Goal: Information Seeking & Learning: Learn about a topic

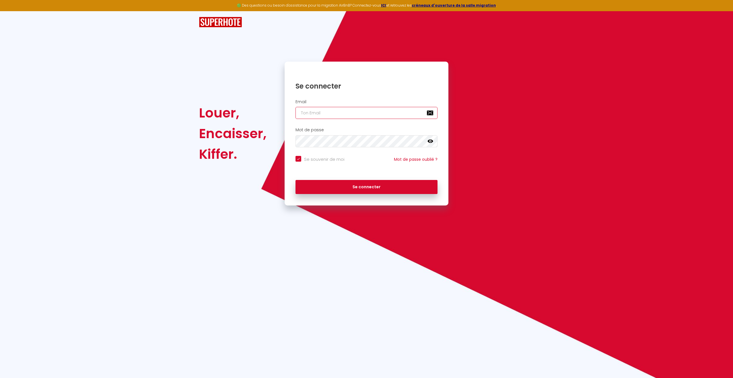
click at [318, 109] on input "email" at bounding box center [367, 113] width 142 height 12
type input "c"
checkbox input "true"
type input "ca"
checkbox input "true"
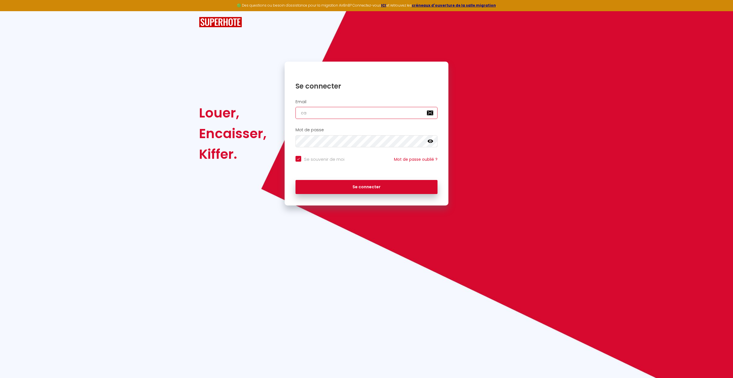
type input "car"
checkbox input "true"
type input "caro"
checkbox input "true"
type input "[PERSON_NAME]"
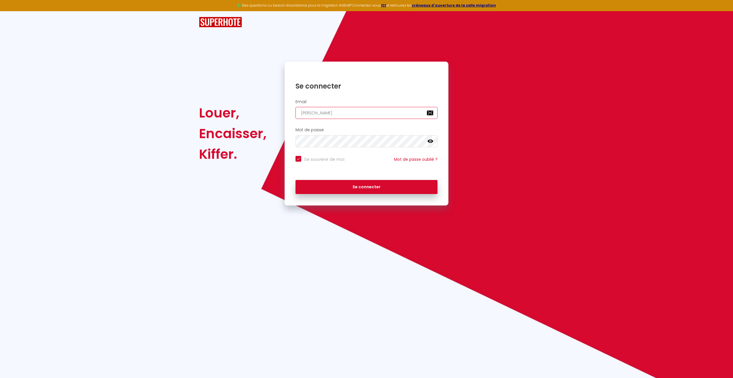
checkbox input "true"
type input "caroli"
checkbox input "true"
type input "carolin"
checkbox input "true"
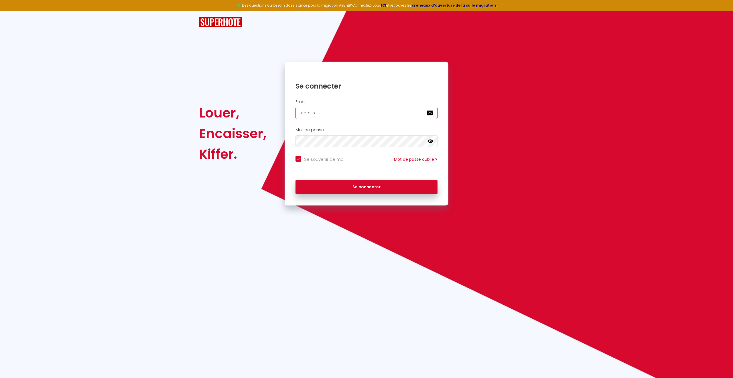
type input "[PERSON_NAME]"
checkbox input "true"
type input "[PERSON_NAME]."
checkbox input "true"
type input "[PERSON_NAME].g"
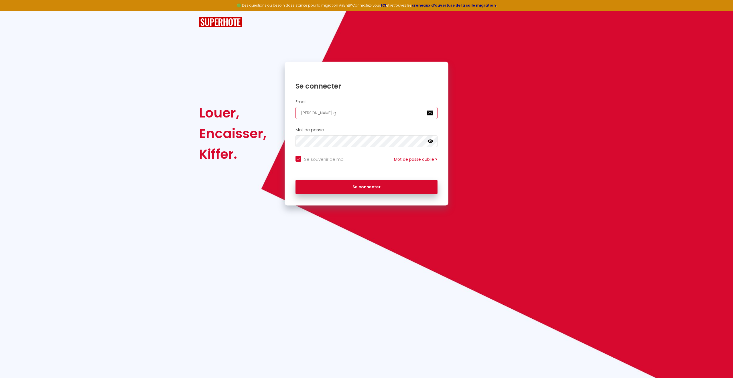
checkbox input "true"
type input "[PERSON_NAME][DOMAIN_NAME]"
checkbox input "true"
type input "[PERSON_NAME].ger"
checkbox input "true"
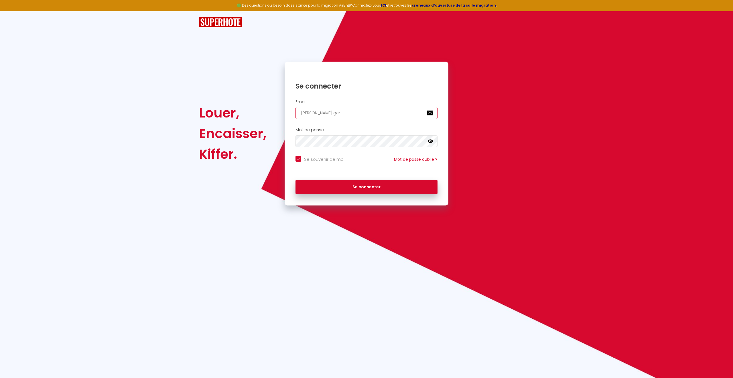
type input "[PERSON_NAME].[PERSON_NAME]"
checkbox input "true"
type input "[PERSON_NAME].gerar"
checkbox input "true"
type input "[PERSON_NAME].[PERSON_NAME]"
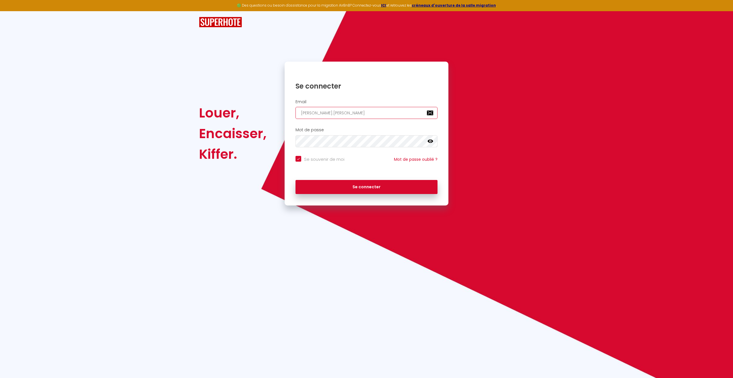
checkbox input "true"
type input "[PERSON_NAME].gerardc"
checkbox input "true"
type input "[PERSON_NAME].gerardca"
checkbox input "true"
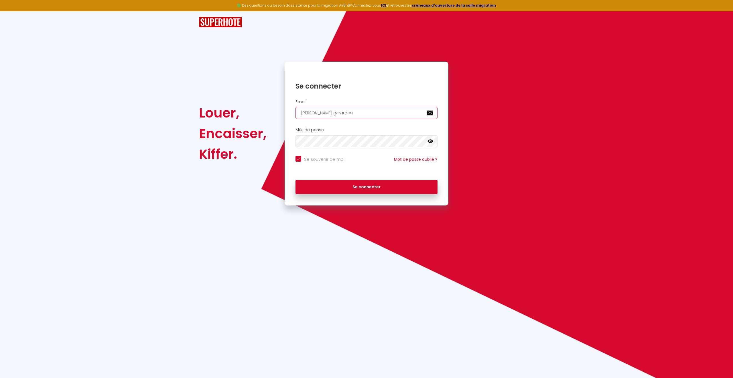
type input "[PERSON_NAME].gerardcaz"
checkbox input "true"
type input "[PERSON_NAME].gerardcaza"
checkbox input "true"
type input "[PERSON_NAME].gerardcazau"
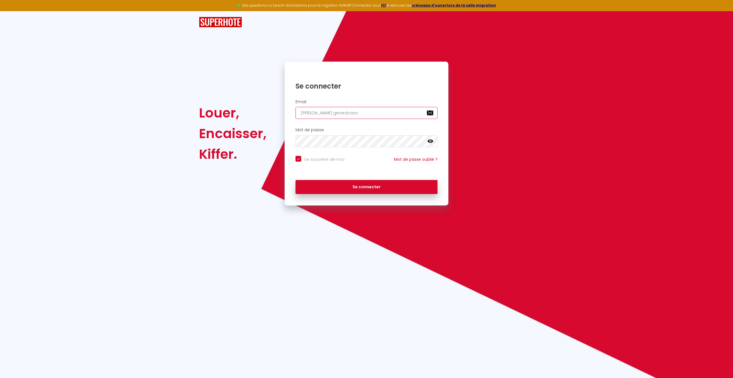
checkbox input "true"
type input "[PERSON_NAME].gerardcazaux"
checkbox input "true"
type input "[PERSON_NAME].gerardcazaux@"
checkbox input "true"
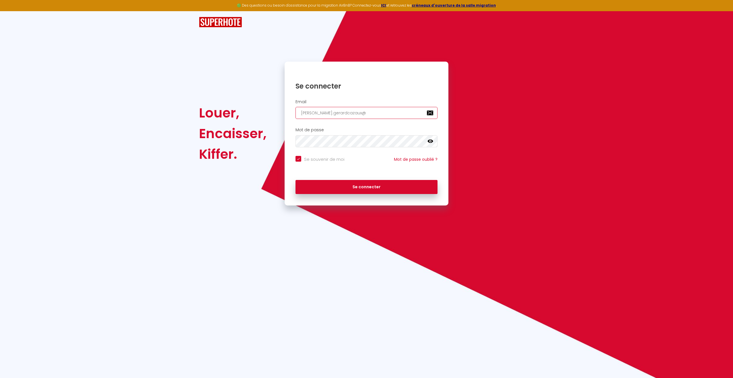
type input "[PERSON_NAME].gerardcazaux@g"
checkbox input "true"
type input "[PERSON_NAME].gerardcazaux@gm"
checkbox input "true"
type input "[PERSON_NAME].gerardcazaux@gma"
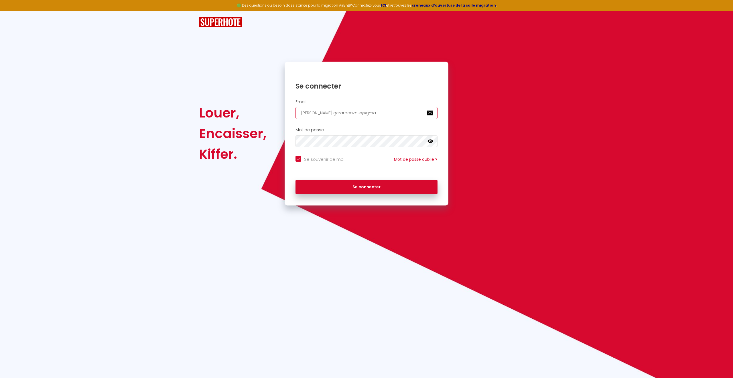
checkbox input "true"
type input "[PERSON_NAME].gerardcazaux@gmai"
checkbox input "true"
type input "[PERSON_NAME][EMAIL_ADDRESS]"
checkbox input "true"
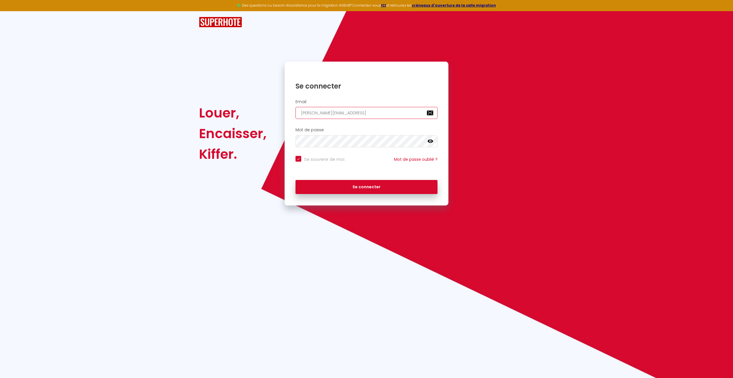
type input "[PERSON_NAME][EMAIL_ADDRESS]."
checkbox input "true"
type input "[PERSON_NAME].gerardcazaux@gmail.c"
checkbox input "true"
type input "[PERSON_NAME][EMAIL_ADDRESS][DOMAIN_NAME]"
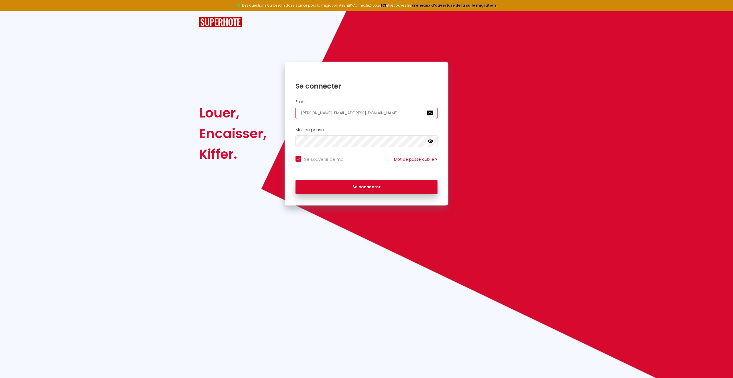
checkbox input "true"
type input "[PERSON_NAME][EMAIL_ADDRESS][DOMAIN_NAME]"
checkbox input "true"
type input "[PERSON_NAME][EMAIL_ADDRESS][DOMAIN_NAME]"
click at [356, 185] on button "Se connecter" at bounding box center [367, 187] width 142 height 14
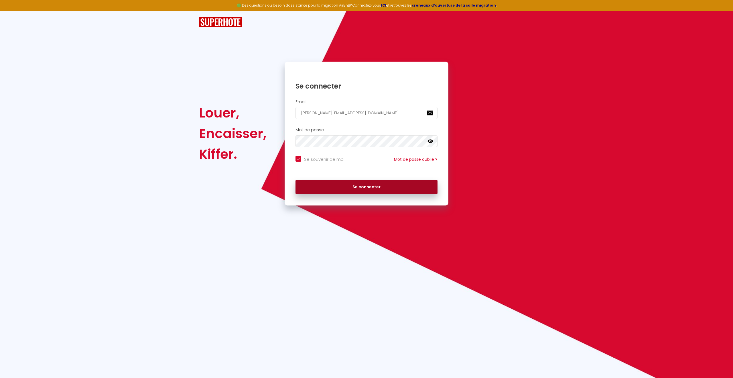
checkbox input "true"
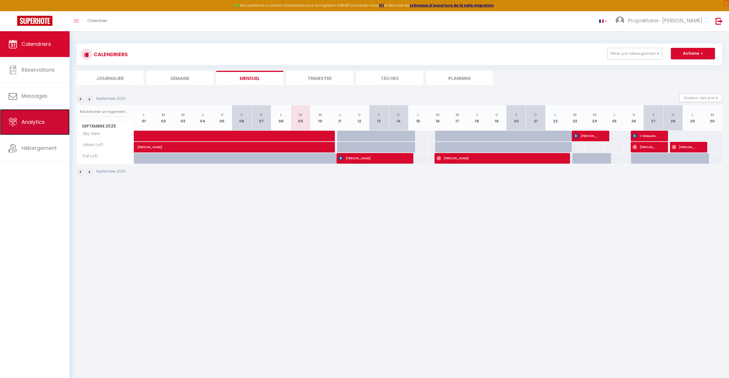
click at [26, 122] on span "Analytics" at bounding box center [32, 121] width 23 height 7
select select "2025"
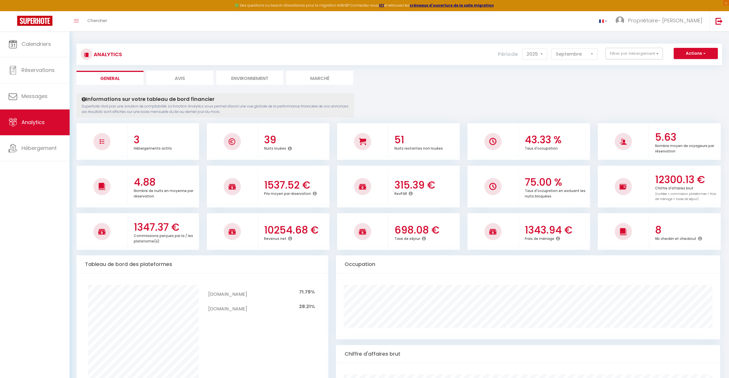
click at [288, 238] on icon at bounding box center [290, 238] width 4 height 5
click at [592, 54] on select "[PERSON_NAME] Mars [PERSON_NAME] Juin Juillet Août Septembre Octobre Novembre D…" at bounding box center [574, 53] width 46 height 11
click at [590, 54] on select "[PERSON_NAME] Mars [PERSON_NAME] Juin Juillet Août Septembre Octobre Novembre D…" at bounding box center [574, 53] width 46 height 11
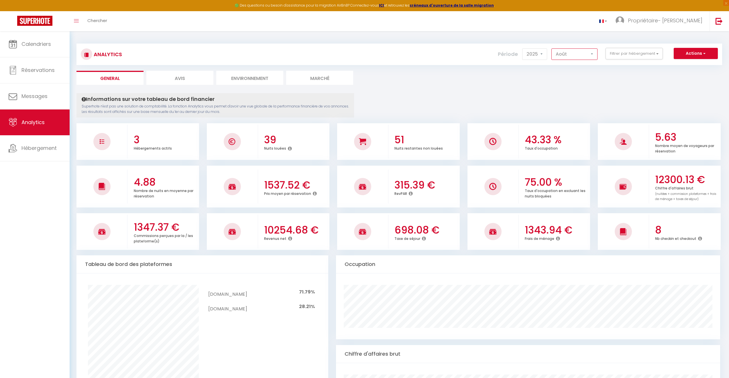
click at [552, 48] on select "[PERSON_NAME] Mars [PERSON_NAME] Juin Juillet Août Septembre Octobre Novembre D…" at bounding box center [574, 53] width 46 height 11
click at [629, 56] on button "Filtrer par hébergement" at bounding box center [633, 53] width 57 height 11
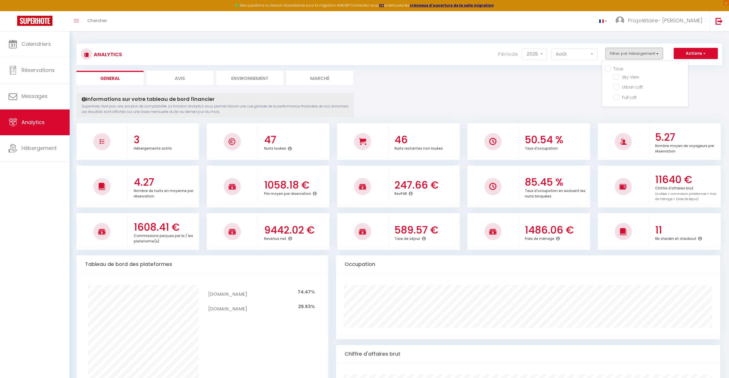
click at [629, 56] on button "Filtrer par hébergement" at bounding box center [633, 53] width 57 height 11
click at [565, 55] on select "[PERSON_NAME] Mars [PERSON_NAME] Juin Juillet Août Septembre Octobre Novembre D…" at bounding box center [574, 53] width 46 height 11
click at [552, 48] on select "[PERSON_NAME] Mars [PERSON_NAME] Juin Juillet Août Septembre Octobre Novembre D…" at bounding box center [574, 53] width 46 height 11
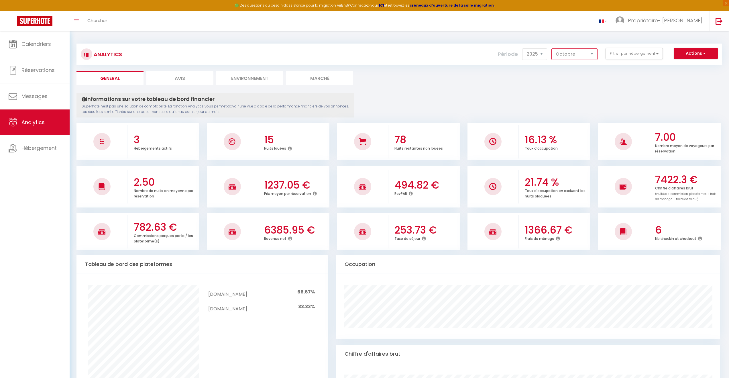
click at [592, 56] on select "[PERSON_NAME] Mars [PERSON_NAME] Juin Juillet Août Septembre Octobre Novembre D…" at bounding box center [574, 53] width 46 height 11
click at [552, 48] on select "[PERSON_NAME] Mars [PERSON_NAME] Juin Juillet Août Septembre Octobre Novembre D…" at bounding box center [574, 53] width 46 height 11
click at [592, 56] on select "[PERSON_NAME] Mars [PERSON_NAME] Juin Juillet Août Septembre Octobre Novembre D…" at bounding box center [574, 53] width 46 height 11
click at [552, 48] on select "[PERSON_NAME] Mars [PERSON_NAME] Juin Juillet Août Septembre Octobre Novembre D…" at bounding box center [574, 53] width 46 height 11
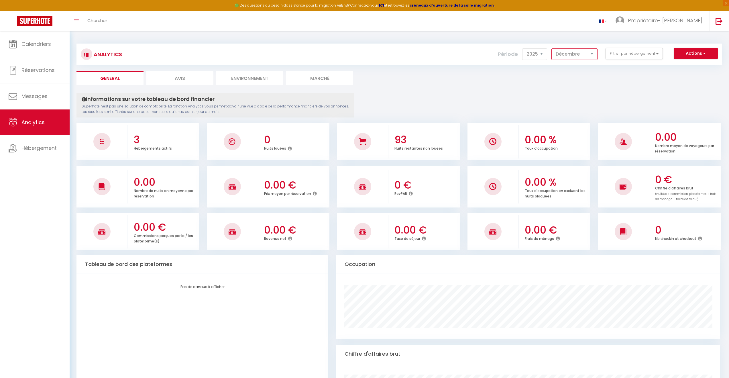
click at [590, 55] on select "[PERSON_NAME] Mars [PERSON_NAME] Juin Juillet Août Septembre Octobre Novembre D…" at bounding box center [574, 53] width 46 height 11
click at [552, 48] on select "[PERSON_NAME] Mars [PERSON_NAME] Juin Juillet Août Septembre Octobre Novembre D…" at bounding box center [574, 53] width 46 height 11
click at [591, 55] on select "[PERSON_NAME] Mars [PERSON_NAME] Juin Juillet Août Septembre Octobre Novembre D…" at bounding box center [574, 53] width 46 height 11
click at [552, 48] on select "[PERSON_NAME] Mars [PERSON_NAME] Juin Juillet Août Septembre Octobre Novembre D…" at bounding box center [574, 53] width 46 height 11
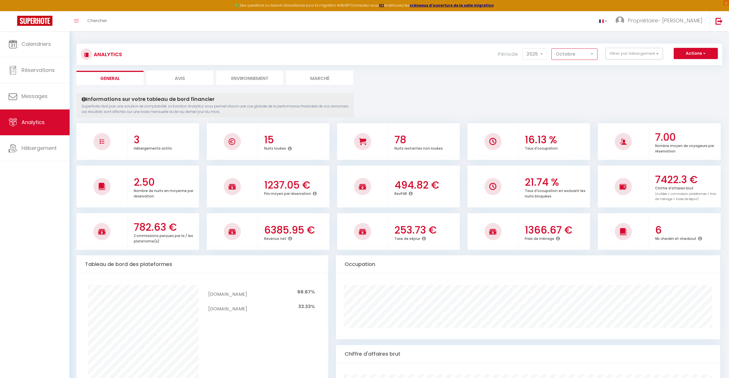
click at [595, 55] on select "[PERSON_NAME] Mars [PERSON_NAME] Juin Juillet Août Septembre Octobre Novembre D…" at bounding box center [574, 53] width 46 height 11
click at [552, 48] on select "[PERSON_NAME] Mars [PERSON_NAME] Juin Juillet Août Septembre Octobre Novembre D…" at bounding box center [574, 53] width 46 height 11
click at [588, 54] on select "[PERSON_NAME] Mars [PERSON_NAME] Juin Juillet Août Septembre Octobre Novembre D…" at bounding box center [574, 53] width 46 height 11
click at [552, 48] on select "[PERSON_NAME] Mars [PERSON_NAME] Juin Juillet Août Septembre Octobre Novembre D…" at bounding box center [574, 53] width 46 height 11
click at [588, 53] on select "[PERSON_NAME] Mars [PERSON_NAME] Juin Juillet Août Septembre Octobre Novembre D…" at bounding box center [574, 53] width 46 height 11
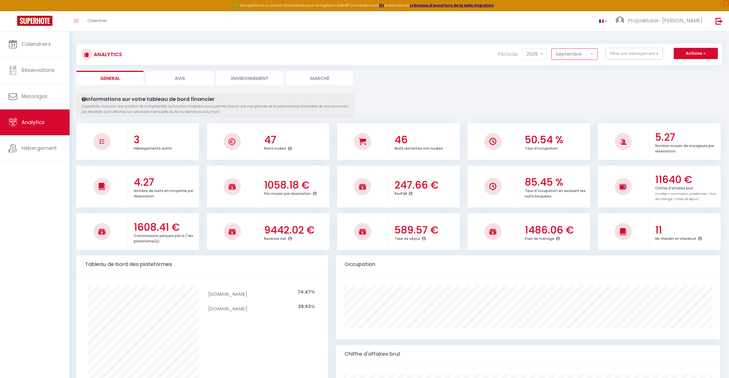
click at [552, 48] on select "[PERSON_NAME] Mars [PERSON_NAME] Juin Juillet Août Septembre Octobre Novembre D…" at bounding box center [574, 53] width 46 height 11
click at [591, 52] on select "[PERSON_NAME] Mars [PERSON_NAME] Juin Juillet Août Septembre Octobre Novembre D…" at bounding box center [574, 53] width 46 height 11
click at [552, 48] on select "[PERSON_NAME] Mars [PERSON_NAME] Juin Juillet Août Septembre Octobre Novembre D…" at bounding box center [574, 53] width 46 height 11
click at [589, 56] on select "[PERSON_NAME] Mars [PERSON_NAME] Juin Juillet Août Septembre Octobre Novembre D…" at bounding box center [574, 53] width 46 height 11
click at [552, 48] on select "[PERSON_NAME] Mars [PERSON_NAME] Juin Juillet Août Septembre Octobre Novembre D…" at bounding box center [574, 53] width 46 height 11
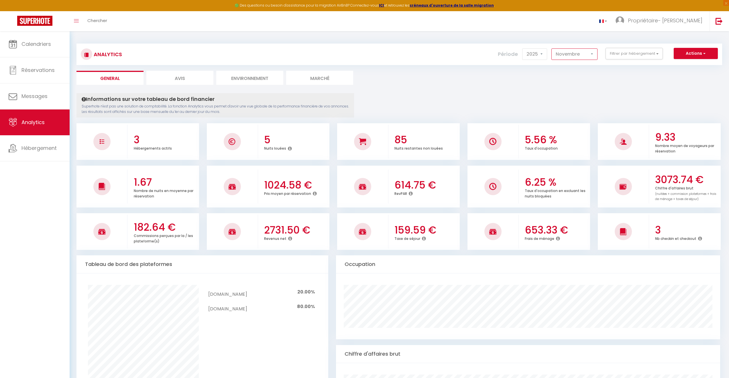
click at [590, 54] on select "[PERSON_NAME] Mars [PERSON_NAME] Juin Juillet Août Septembre Octobre Novembre D…" at bounding box center [574, 53] width 46 height 11
click at [552, 48] on select "[PERSON_NAME] Mars [PERSON_NAME] Juin Juillet Août Septembre Octobre Novembre D…" at bounding box center [574, 53] width 46 height 11
click at [592, 52] on select "[PERSON_NAME] Mars [PERSON_NAME] Juin Juillet Août Septembre Octobre Novembre D…" at bounding box center [574, 53] width 46 height 11
click at [552, 48] on select "[PERSON_NAME] Mars [PERSON_NAME] Juin Juillet Août Septembre Octobre Novembre D…" at bounding box center [574, 53] width 46 height 11
click at [591, 53] on select "[PERSON_NAME] Mars [PERSON_NAME] Juin Juillet Août Septembre Octobre Novembre D…" at bounding box center [574, 53] width 46 height 11
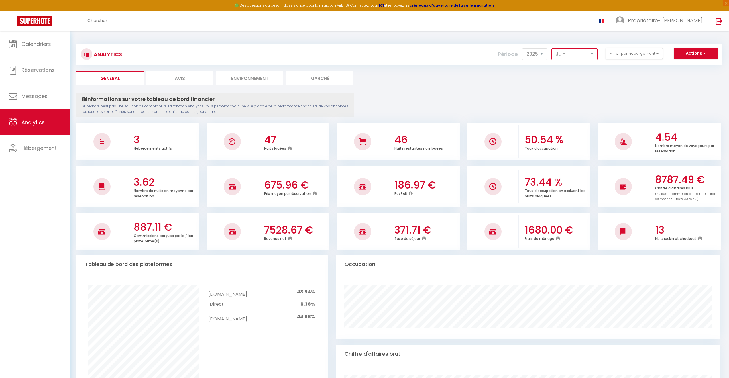
click at [552, 48] on select "[PERSON_NAME] Mars [PERSON_NAME] Juin Juillet Août Septembre Octobre Novembre D…" at bounding box center [574, 53] width 46 height 11
click at [592, 54] on select "[PERSON_NAME] Mars [PERSON_NAME] Juin Juillet Août Septembre Octobre Novembre D…" at bounding box center [574, 53] width 46 height 11
click at [552, 48] on select "[PERSON_NAME] Mars [PERSON_NAME] Juin Juillet Août Septembre Octobre Novembre D…" at bounding box center [574, 53] width 46 height 11
click at [592, 55] on select "[PERSON_NAME] Mars [PERSON_NAME] Juin Juillet Août Septembre Octobre Novembre D…" at bounding box center [574, 53] width 46 height 11
click at [552, 48] on select "[PERSON_NAME] Mars [PERSON_NAME] Juin Juillet Août Septembre Octobre Novembre D…" at bounding box center [574, 53] width 46 height 11
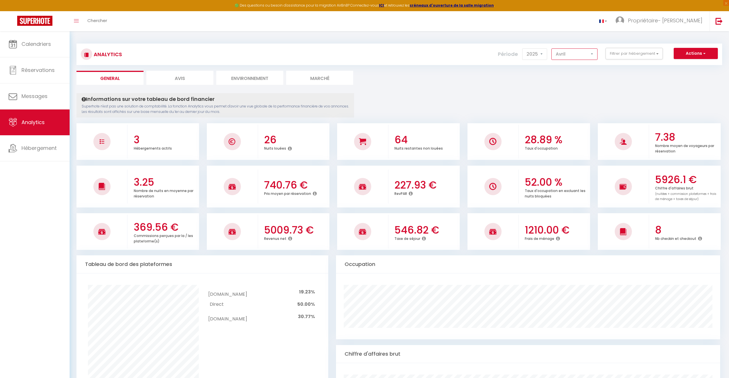
click at [595, 52] on select "[PERSON_NAME] Mars [PERSON_NAME] Juin Juillet Août Septembre Octobre Novembre D…" at bounding box center [574, 53] width 46 height 11
click at [552, 48] on select "[PERSON_NAME] Mars [PERSON_NAME] Juin Juillet Août Septembre Octobre Novembre D…" at bounding box center [574, 53] width 46 height 11
click at [591, 54] on select "[PERSON_NAME] Mars [PERSON_NAME] Juin Juillet Août Septembre Octobre Novembre D…" at bounding box center [574, 53] width 46 height 11
select select "1"
click at [552, 48] on select "[PERSON_NAME] Mars [PERSON_NAME] Juin Juillet Août Septembre Octobre Novembre D…" at bounding box center [574, 53] width 46 height 11
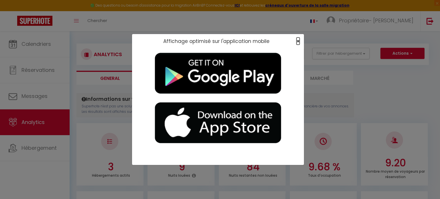
click at [298, 42] on span "×" at bounding box center [297, 41] width 3 height 7
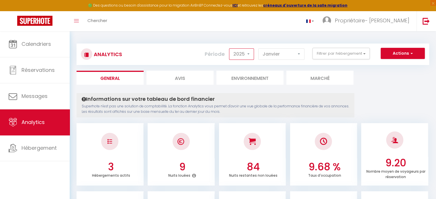
click at [246, 54] on select "2014 2015 2016 2017 2018 2019 2020 2021 2022 2023 2024 2025 2026 2027" at bounding box center [241, 53] width 25 height 11
select select "2024"
click at [230, 48] on select "2014 2015 2016 2017 2018 2019 2020 2021 2022 2023 2024 2025 2026 2027" at bounding box center [241, 53] width 25 height 11
click at [298, 56] on select "[PERSON_NAME] Mars [PERSON_NAME] Juin Juillet Août Septembre Octobre Novembre D…" at bounding box center [281, 53] width 46 height 11
click at [258, 48] on select "[PERSON_NAME] Mars [PERSON_NAME] Juin Juillet Août Septembre Octobre Novembre D…" at bounding box center [281, 53] width 46 height 11
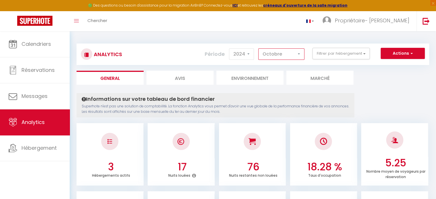
click at [278, 56] on select "[PERSON_NAME] Mars [PERSON_NAME] Juin Juillet Août Septembre Octobre Novembre D…" at bounding box center [281, 53] width 46 height 11
click at [258, 48] on select "[PERSON_NAME] Mars [PERSON_NAME] Juin Juillet Août Septembre Octobre Novembre D…" at bounding box center [281, 53] width 46 height 11
click at [277, 55] on select "[PERSON_NAME] Mars [PERSON_NAME] Juin Juillet Août Septembre Octobre Novembre D…" at bounding box center [281, 53] width 46 height 11
select select "12"
click at [258, 48] on select "[PERSON_NAME] Mars [PERSON_NAME] Juin Juillet Août Septembre Octobre Novembre D…" at bounding box center [281, 53] width 46 height 11
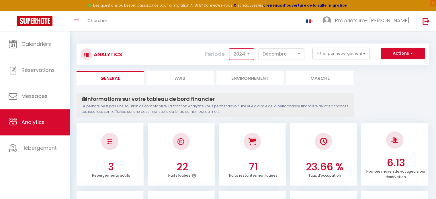
click at [237, 58] on select "2014 2015 2016 2017 2018 2019 2020 2021 2022 2023 2024 2025 2026 2027" at bounding box center [241, 53] width 25 height 11
select select "2025"
click at [230, 48] on select "2014 2015 2016 2017 2018 2019 2020 2021 2022 2023 2024 2025 2026 2027" at bounding box center [241, 53] width 25 height 11
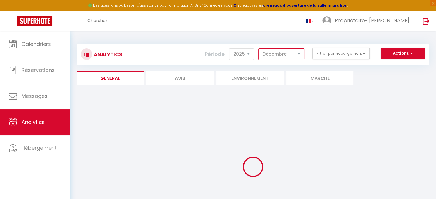
click at [277, 53] on select "[PERSON_NAME] Mars [PERSON_NAME] Juin Juillet Août Septembre Octobre Novembre D…" at bounding box center [281, 53] width 46 height 11
click at [258, 48] on select "[PERSON_NAME] Mars [PERSON_NAME] Juin Juillet Août Septembre Octobre Novembre D…" at bounding box center [281, 53] width 46 height 11
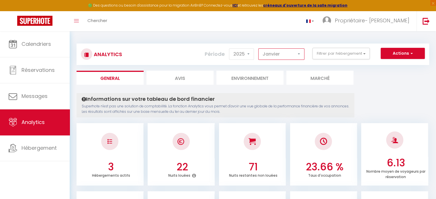
click at [269, 54] on select "[PERSON_NAME] Mars [PERSON_NAME] Juin Juillet Août Septembre Octobre Novembre D…" at bounding box center [281, 53] width 46 height 11
click at [258, 48] on select "[PERSON_NAME] Mars [PERSON_NAME] Juin Juillet Août Septembre Octobre Novembre D…" at bounding box center [281, 53] width 46 height 11
click at [271, 58] on select "[PERSON_NAME] Mars [PERSON_NAME] Juin Juillet Août Septembre Octobre Novembre D…" at bounding box center [281, 53] width 46 height 11
click at [258, 48] on select "[PERSON_NAME] Mars [PERSON_NAME] Juin Juillet Août Septembre Octobre Novembre D…" at bounding box center [281, 53] width 46 height 11
click at [296, 55] on select "[PERSON_NAME] Mars [PERSON_NAME] Juin Juillet Août Septembre Octobre Novembre D…" at bounding box center [281, 53] width 46 height 11
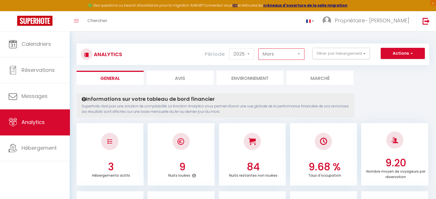
click at [258, 48] on select "[PERSON_NAME] Mars [PERSON_NAME] Juin Juillet Août Septembre Octobre Novembre D…" at bounding box center [281, 53] width 46 height 11
click at [290, 54] on select "[PERSON_NAME] Mars [PERSON_NAME] Juin Juillet Août Septembre Octobre Novembre D…" at bounding box center [281, 53] width 46 height 11
click at [258, 48] on select "[PERSON_NAME] Mars [PERSON_NAME] Juin Juillet Août Septembre Octobre Novembre D…" at bounding box center [281, 53] width 46 height 11
click at [296, 55] on select "[PERSON_NAME] Mars [PERSON_NAME] Juin Juillet Août Septembre Octobre Novembre D…" at bounding box center [281, 53] width 46 height 11
click at [258, 48] on select "[PERSON_NAME] Mars [PERSON_NAME] Juin Juillet Août Septembre Octobre Novembre D…" at bounding box center [281, 53] width 46 height 11
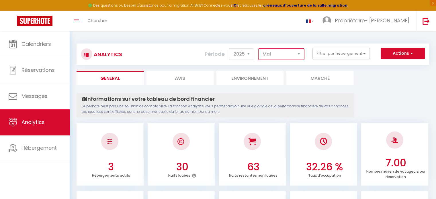
click at [294, 53] on select "[PERSON_NAME] Mars [PERSON_NAME] Juin Juillet Août Septembre Octobre Novembre D…" at bounding box center [281, 53] width 46 height 11
click at [258, 48] on select "[PERSON_NAME] Mars [PERSON_NAME] Juin Juillet Août Septembre Octobre Novembre D…" at bounding box center [281, 53] width 46 height 11
click at [283, 56] on select "[PERSON_NAME] Mars [PERSON_NAME] Juin Juillet Août Septembre Octobre Novembre D…" at bounding box center [281, 53] width 46 height 11
click at [258, 48] on select "[PERSON_NAME] Mars [PERSON_NAME] Juin Juillet Août Septembre Octobre Novembre D…" at bounding box center [281, 53] width 46 height 11
click at [272, 56] on select "[PERSON_NAME] Mars [PERSON_NAME] Juin Juillet Août Septembre Octobre Novembre D…" at bounding box center [281, 53] width 46 height 11
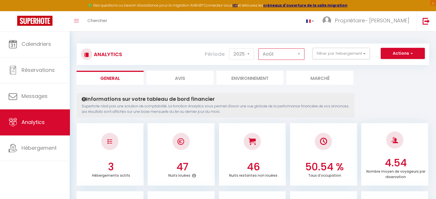
click at [258, 48] on select "[PERSON_NAME] Mars [PERSON_NAME] Juin Juillet Août Septembre Octobre Novembre D…" at bounding box center [281, 53] width 46 height 11
click at [278, 50] on select "[PERSON_NAME] Mars [PERSON_NAME] Juin Juillet Août Septembre Octobre Novembre D…" at bounding box center [281, 53] width 46 height 11
select select "7"
click at [258, 48] on select "[PERSON_NAME] Mars [PERSON_NAME] Juin Juillet Août Septembre Octobre Novembre D…" at bounding box center [281, 53] width 46 height 11
click at [173, 80] on li "Avis" at bounding box center [179, 78] width 67 height 14
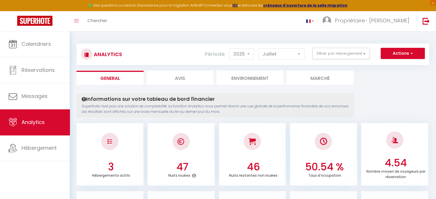
select select "2025"
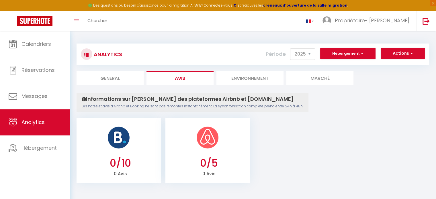
click at [241, 78] on li "Environnement" at bounding box center [249, 78] width 67 height 14
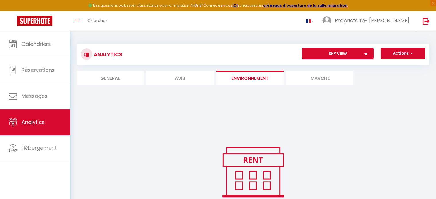
click at [310, 80] on li "Marché" at bounding box center [319, 78] width 67 height 14
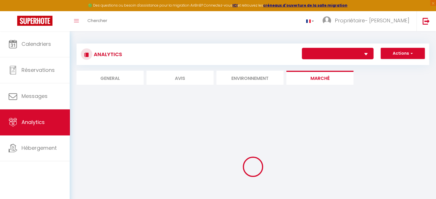
select select "52201"
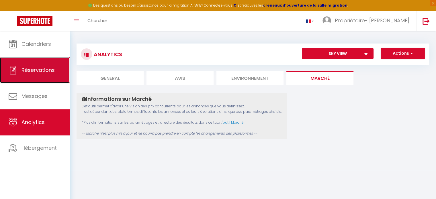
click at [50, 70] on span "Réservations" at bounding box center [37, 69] width 33 height 7
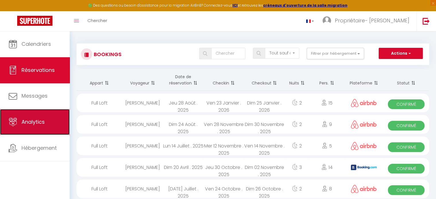
click at [45, 120] on link "Analytics" at bounding box center [35, 122] width 70 height 26
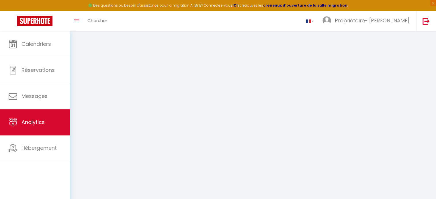
select select "2025"
select select "9"
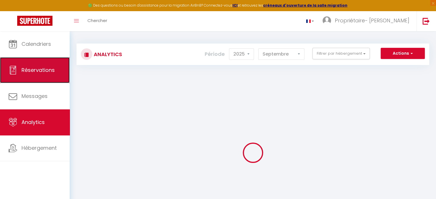
click at [36, 68] on span "Réservations" at bounding box center [37, 69] width 33 height 7
select select "not_cancelled"
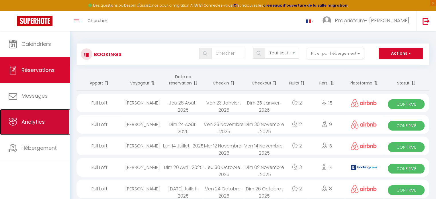
click at [23, 120] on span "Analytics" at bounding box center [32, 121] width 23 height 7
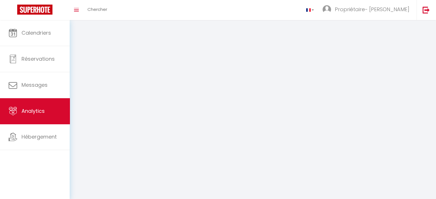
select select "2025"
select select "9"
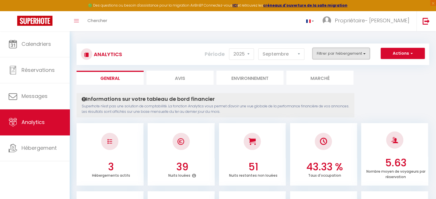
click at [338, 55] on button "Filtrer par hébergement" at bounding box center [340, 53] width 57 height 11
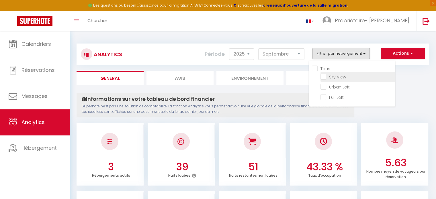
click at [338, 76] on View "checkbox" at bounding box center [357, 77] width 74 height 6
checkbox View "true"
checkbox Loft "false"
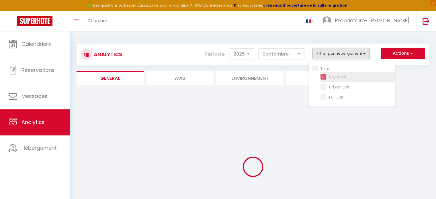
checkbox Loft "false"
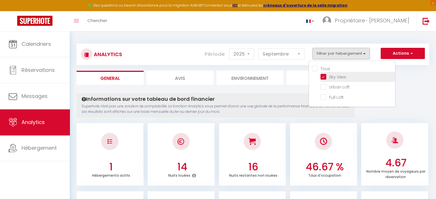
click at [323, 76] on View "checkbox" at bounding box center [357, 77] width 74 height 6
checkbox View "false"
checkbox Loft "false"
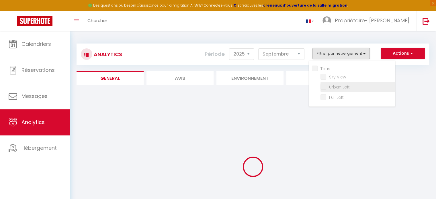
checkbox Loft "false"
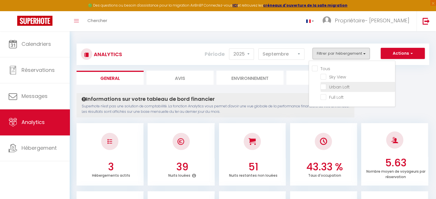
click at [324, 86] on Loft "checkbox" at bounding box center [357, 87] width 74 height 6
checkbox Loft "true"
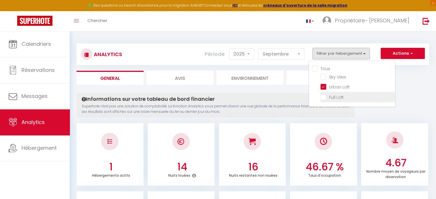
click at [322, 98] on Loft "checkbox" at bounding box center [357, 97] width 74 height 6
checkbox Loft "true"
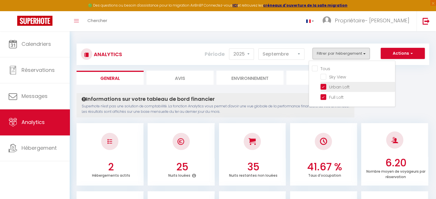
click at [322, 87] on Loft "checkbox" at bounding box center [357, 87] width 74 height 6
click at [324, 85] on Loft "checkbox" at bounding box center [357, 87] width 74 height 6
checkbox Loft "true"
click at [324, 97] on Loft "checkbox" at bounding box center [357, 97] width 74 height 6
checkbox Loft "false"
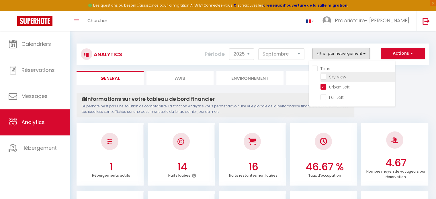
click at [323, 78] on View "checkbox" at bounding box center [357, 77] width 74 height 6
checkbox View "true"
click at [317, 71] on label "Tous" at bounding box center [323, 69] width 13 height 6
click at [314, 71] on input "Tous" at bounding box center [353, 68] width 83 height 6
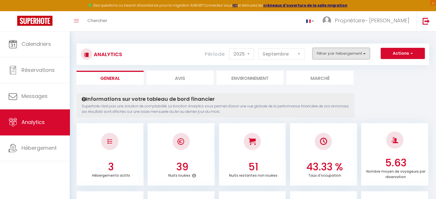
click at [343, 56] on button "Filtrer par hébergement" at bounding box center [340, 53] width 57 height 11
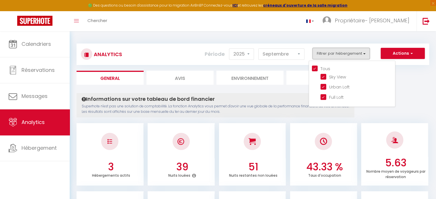
click at [341, 56] on button "Filtrer par hébergement" at bounding box center [340, 53] width 57 height 11
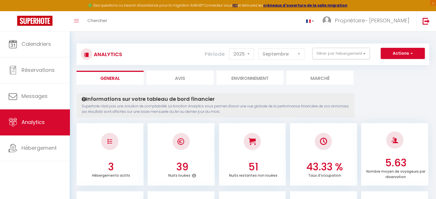
click at [391, 83] on ul "General Avis Environnement Marché" at bounding box center [252, 78] width 352 height 14
click at [407, 55] on button "Actions" at bounding box center [402, 53] width 44 height 11
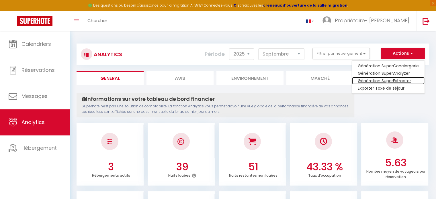
click at [393, 79] on link "Génération SuperExtractor" at bounding box center [388, 80] width 72 height 7
type input "[PERSON_NAME][EMAIL_ADDRESS][DOMAIN_NAME]"
select select
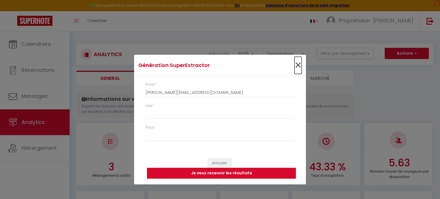
click at [297, 64] on span "×" at bounding box center [297, 65] width 7 height 17
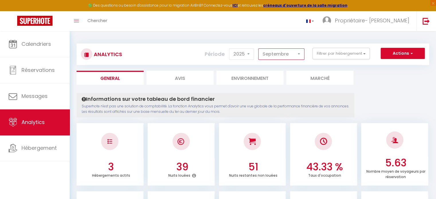
click at [277, 56] on select "[PERSON_NAME] Mars [PERSON_NAME] Juin Juillet Août Septembre Octobre Novembre D…" at bounding box center [281, 53] width 46 height 11
select select "7"
click at [258, 48] on select "[PERSON_NAME] Mars [PERSON_NAME] Juin Juillet Août Septembre Octobre Novembre D…" at bounding box center [281, 53] width 46 height 11
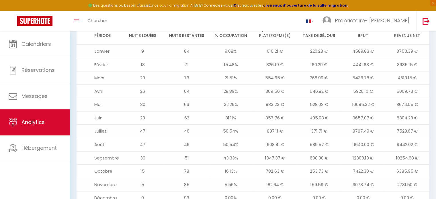
scroll to position [679, 0]
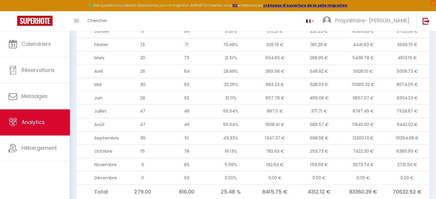
click at [100, 131] on td "Septembre" at bounding box center [98, 137] width 44 height 13
click at [310, 131] on td "698.08 €" at bounding box center [319, 137] width 44 height 13
click at [409, 131] on td "10254.68 €" at bounding box center [407, 137] width 44 height 13
click at [407, 118] on td "9442.02 €" at bounding box center [407, 124] width 44 height 13
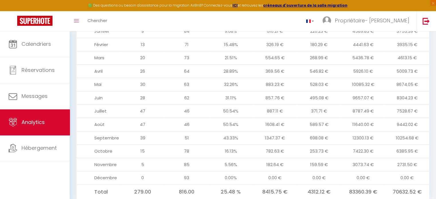
click at [406, 118] on td "9442.02 €" at bounding box center [407, 124] width 44 height 13
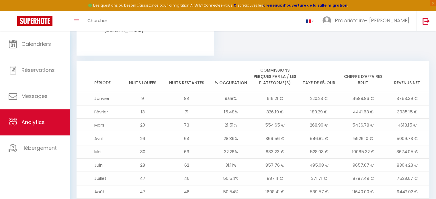
scroll to position [593, 0]
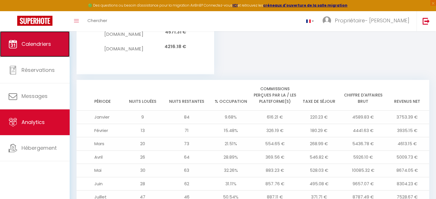
click at [56, 45] on link "Calendriers" at bounding box center [35, 44] width 70 height 26
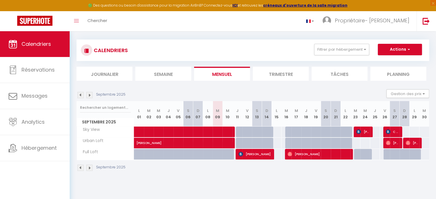
scroll to position [31, 0]
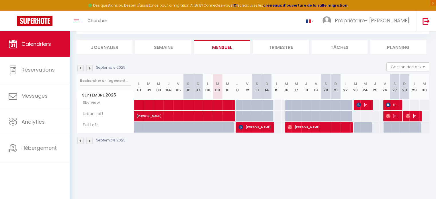
click at [82, 69] on img at bounding box center [80, 68] width 6 height 6
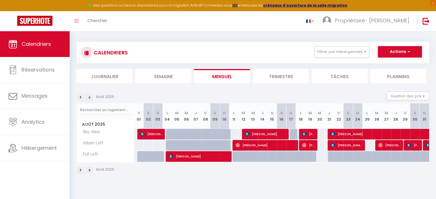
scroll to position [0, 0]
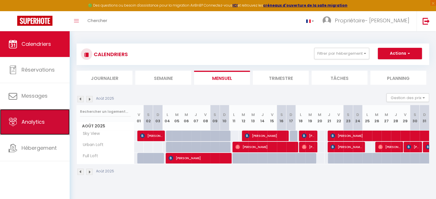
click at [34, 120] on span "Analytics" at bounding box center [32, 121] width 23 height 7
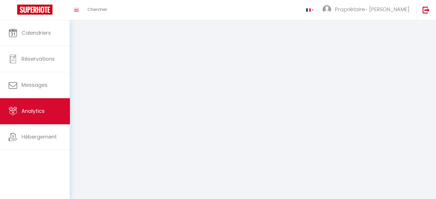
select select "2025"
select select "9"
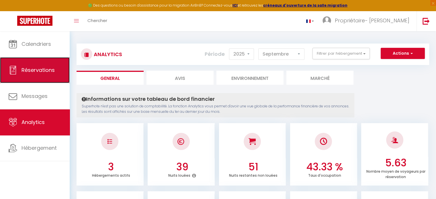
click at [16, 70] on icon at bounding box center [13, 70] width 9 height 9
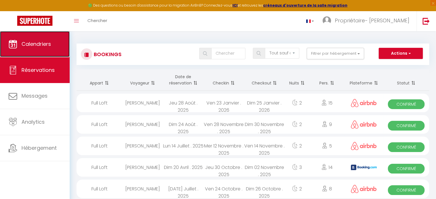
click at [48, 51] on link "Calendriers" at bounding box center [35, 44] width 70 height 26
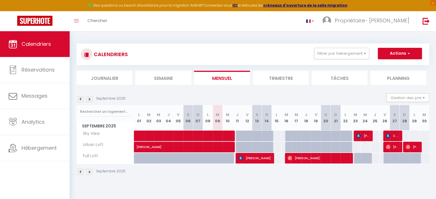
click at [83, 98] on img at bounding box center [80, 99] width 6 height 6
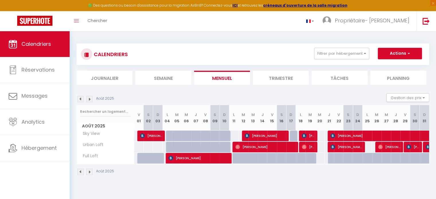
click at [80, 100] on img at bounding box center [80, 99] width 6 height 6
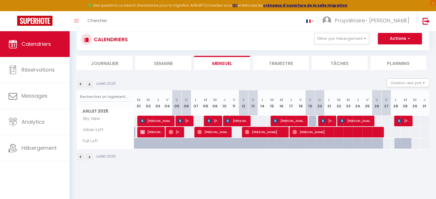
scroll to position [29, 0]
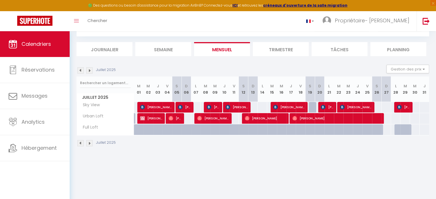
click at [80, 68] on img at bounding box center [80, 70] width 6 height 6
